Goal: Navigation & Orientation: Find specific page/section

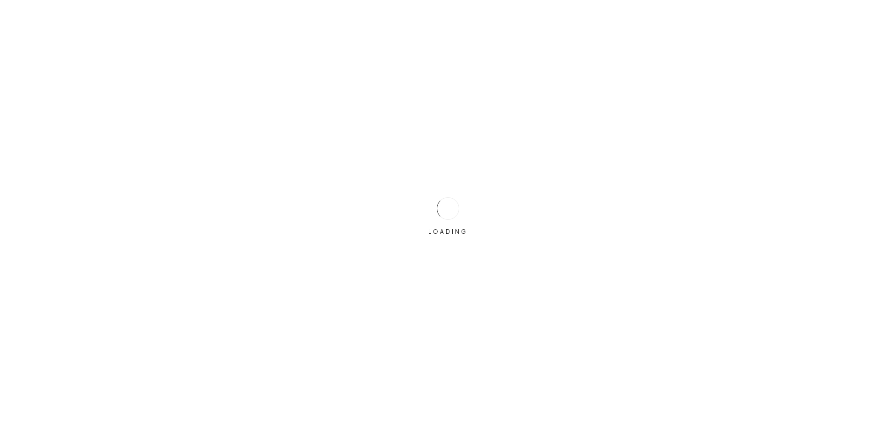
click at [431, 206] on div "LOADING" at bounding box center [447, 216] width 47 height 47
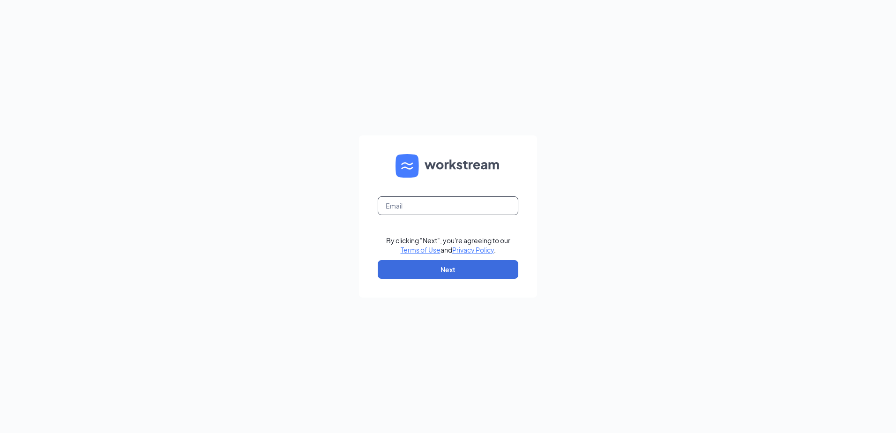
click at [431, 206] on input "text" at bounding box center [448, 205] width 141 height 19
type input "bismarck823@nilsonculvers.com"
click at [443, 261] on button "Next" at bounding box center [448, 269] width 141 height 19
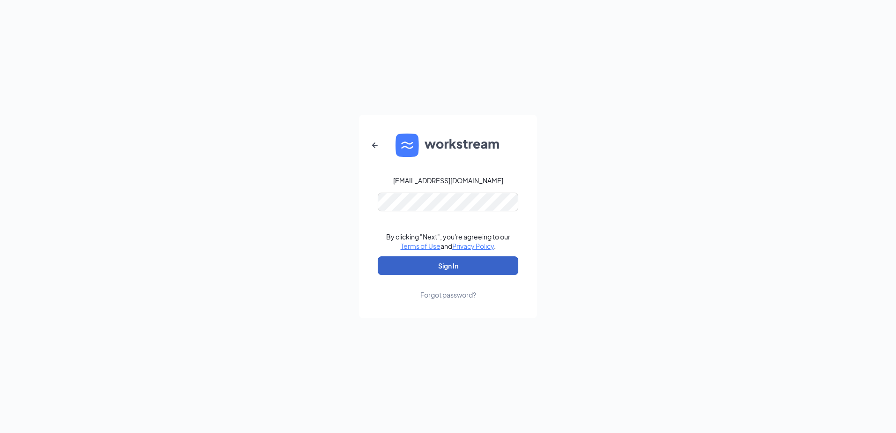
click at [468, 263] on button "Sign In" at bounding box center [448, 265] width 141 height 19
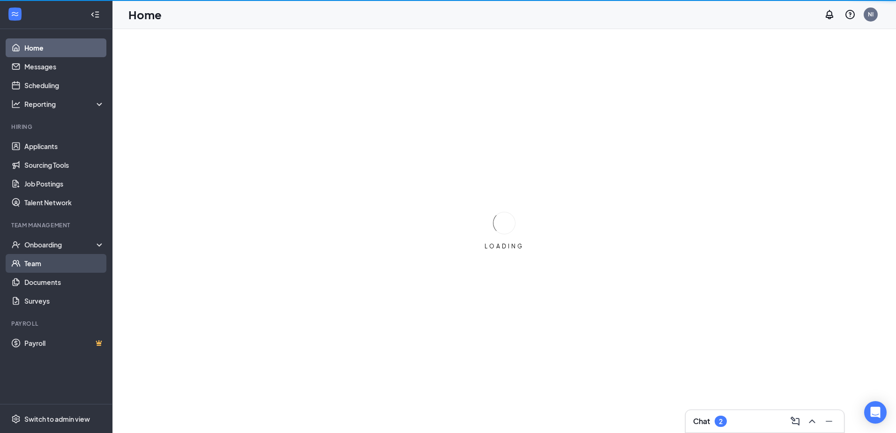
click at [48, 268] on link "Team" at bounding box center [64, 263] width 80 height 19
